Goal: Task Accomplishment & Management: Use online tool/utility

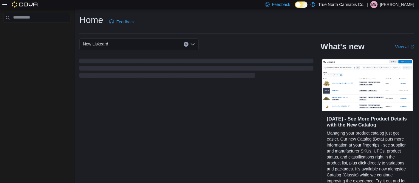
click at [295, 143] on div "New Liskeard What's new View all (opens in a new tab or window) [DATE] - See Mo…" at bounding box center [246, 116] width 335 height 156
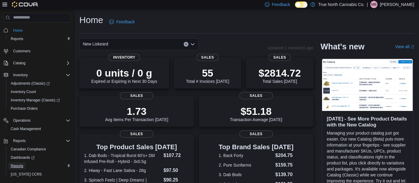
click at [17, 165] on span "Reports" at bounding box center [17, 165] width 13 height 5
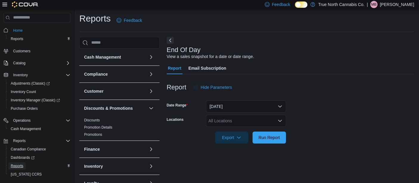
scroll to position [9, 0]
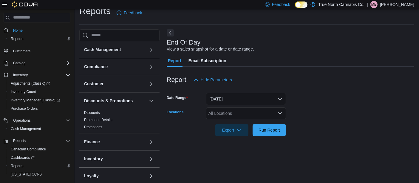
click at [264, 114] on div "All Locations" at bounding box center [246, 113] width 80 height 12
type input "***"
click at [235, 105] on button "New Liskeard" at bounding box center [246, 102] width 80 height 9
click at [319, 120] on div at bounding box center [291, 121] width 248 height 5
click at [277, 130] on span "Run Report" at bounding box center [269, 129] width 21 height 6
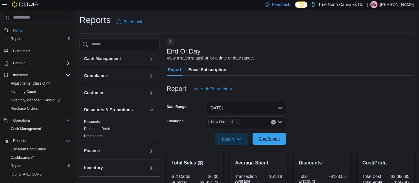
click at [275, 138] on span "Run Report" at bounding box center [269, 138] width 21 height 6
click at [30, 92] on span "Inventory Count" at bounding box center [23, 91] width 25 height 5
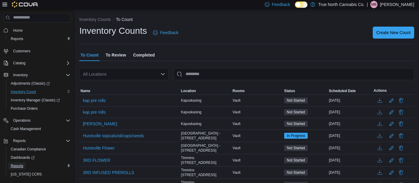
click at [18, 165] on span "Reports" at bounding box center [17, 165] width 13 height 5
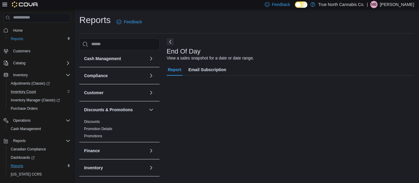
scroll to position [9, 0]
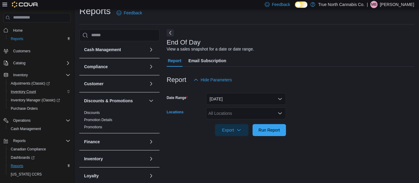
click at [222, 112] on div "All Locations" at bounding box center [246, 113] width 80 height 12
type input "***"
click at [229, 103] on span "New Liskeard" at bounding box center [231, 102] width 25 height 6
click at [330, 108] on form "Date Range [DATE] Locations New Liskeard Export Run Report" at bounding box center [291, 111] width 248 height 50
click at [273, 131] on span "Run Report" at bounding box center [269, 129] width 21 height 6
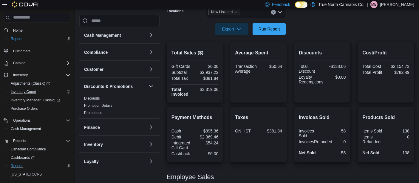
scroll to position [109, 0]
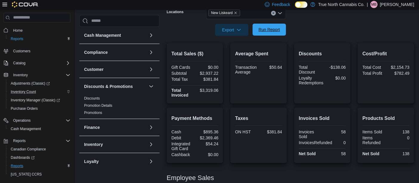
click at [275, 31] on span "Run Report" at bounding box center [269, 30] width 21 height 6
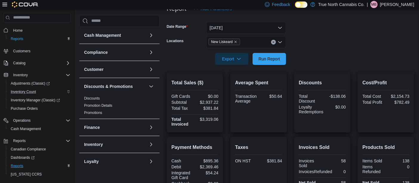
scroll to position [77, 0]
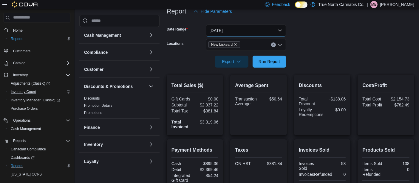
click at [279, 32] on button "[DATE]" at bounding box center [246, 30] width 80 height 12
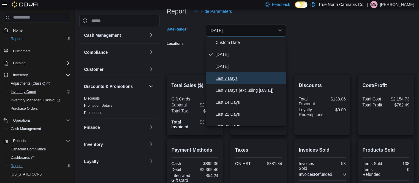
click at [236, 79] on span "Last 7 Days" at bounding box center [250, 78] width 68 height 7
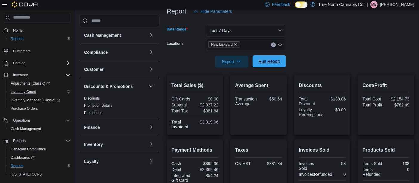
click at [274, 60] on span "Run Report" at bounding box center [269, 61] width 21 height 6
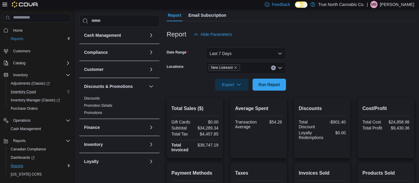
scroll to position [54, 0]
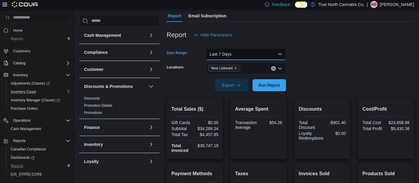
click at [281, 53] on button "Last 7 Days" at bounding box center [246, 54] width 80 height 12
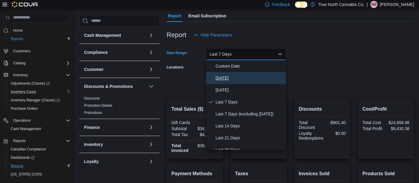
click at [223, 77] on span "[DATE]" at bounding box center [250, 77] width 68 height 7
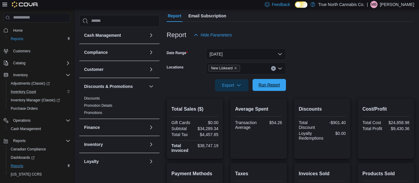
click at [274, 85] on span "Run Report" at bounding box center [269, 85] width 21 height 6
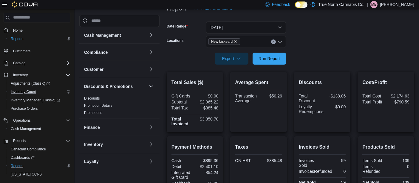
scroll to position [80, 0]
click at [270, 60] on span "Run Report" at bounding box center [269, 58] width 21 height 6
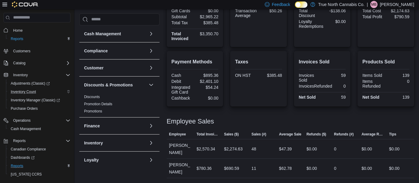
scroll to position [172, 0]
